Goal: Task Accomplishment & Management: Complete application form

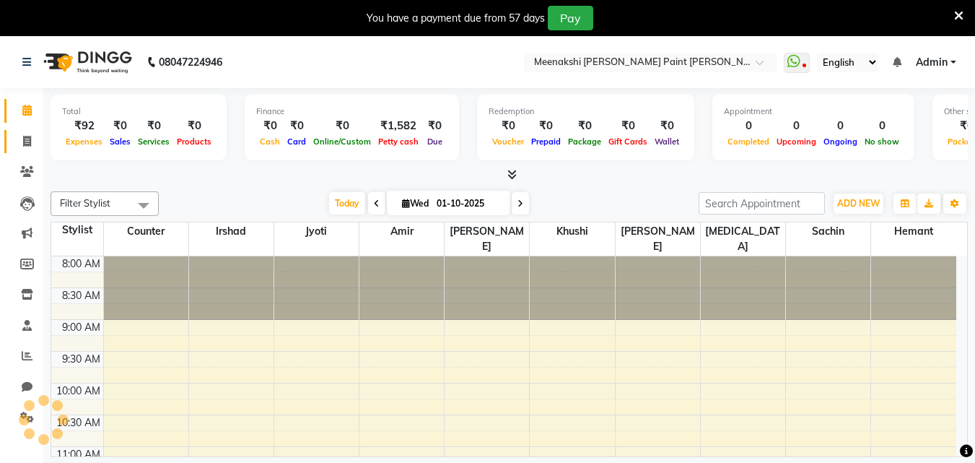
click at [25, 151] on link "Invoice" at bounding box center [21, 142] width 35 height 24
select select "service"
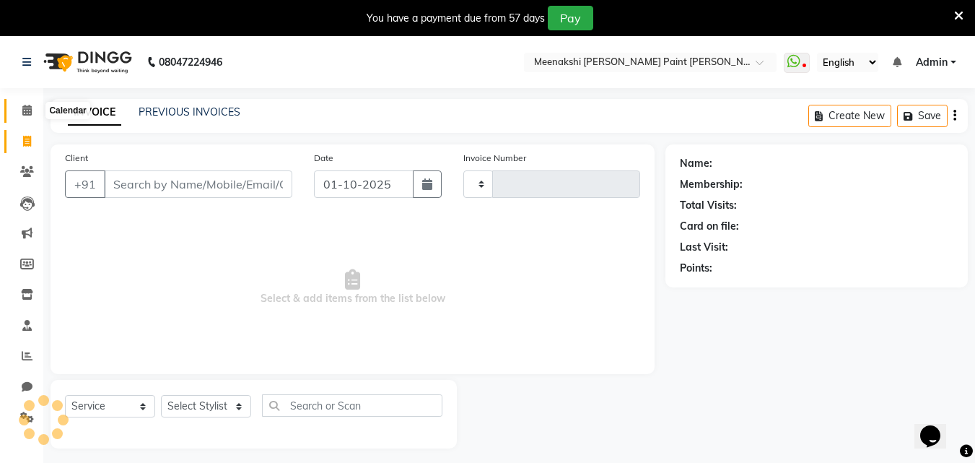
type input "0481"
select select "8161"
click at [152, 175] on input "Client" at bounding box center [198, 183] width 188 height 27
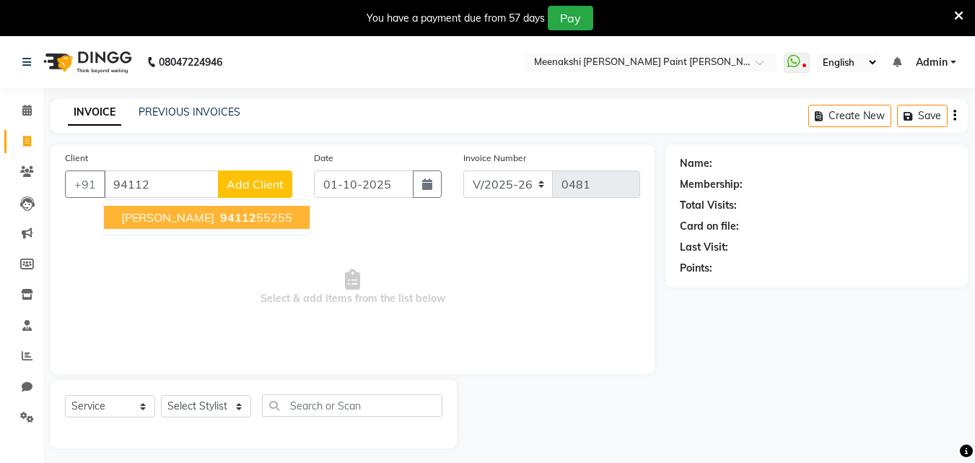
click at [156, 222] on button "[PERSON_NAME] 94112 55255" at bounding box center [207, 217] width 206 height 23
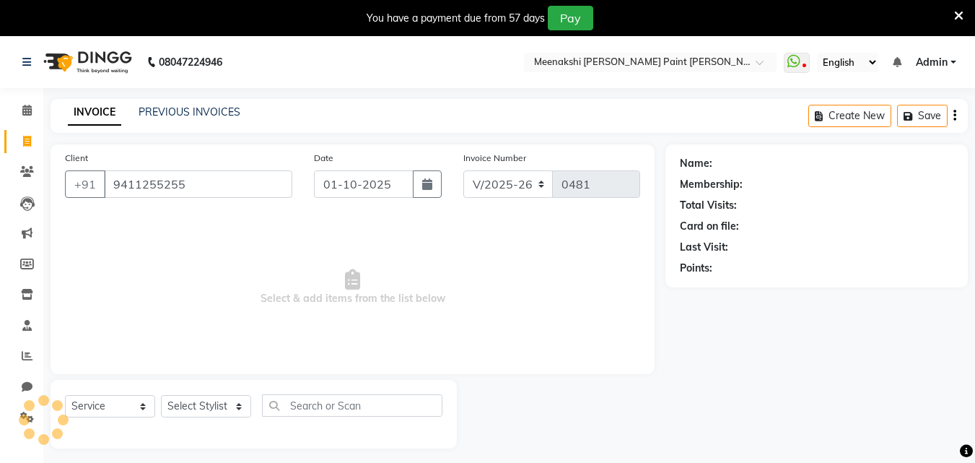
type input "9411255255"
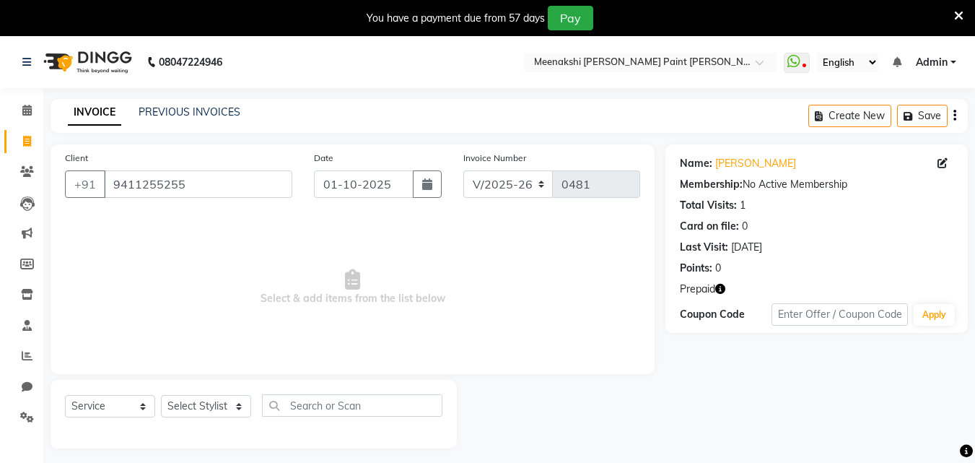
click at [722, 288] on icon "button" at bounding box center [720, 289] width 10 height 10
click at [574, 326] on span "Select & add items from the list below" at bounding box center [352, 287] width 575 height 144
click at [218, 403] on select "Select Stylist [PERSON_NAME] counter [PERSON_NAME] [PERSON_NAME] [MEDICAL_DATA]…" at bounding box center [206, 406] width 90 height 22
select select "78919"
click at [161, 395] on select "Select Stylist [PERSON_NAME] counter [PERSON_NAME] [PERSON_NAME] [MEDICAL_DATA]…" at bounding box center [206, 406] width 90 height 22
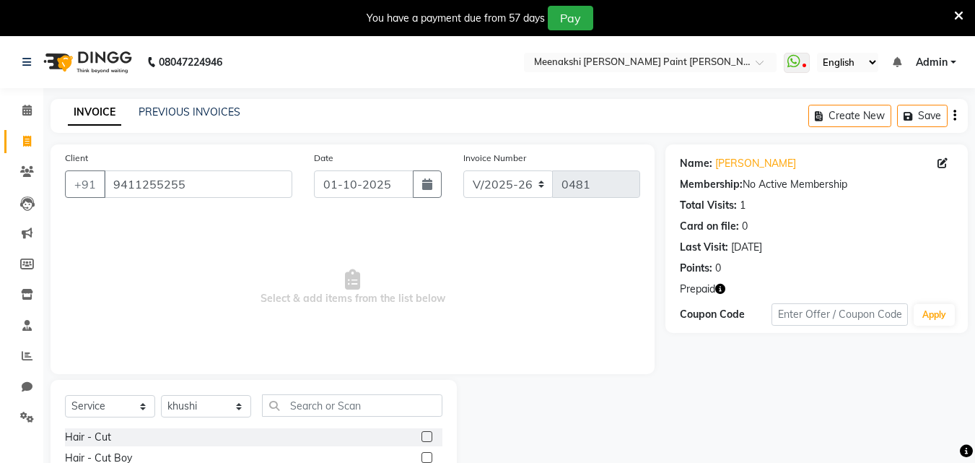
click at [719, 286] on icon "button" at bounding box center [720, 289] width 10 height 10
